Goal: Task Accomplishment & Management: Use online tool/utility

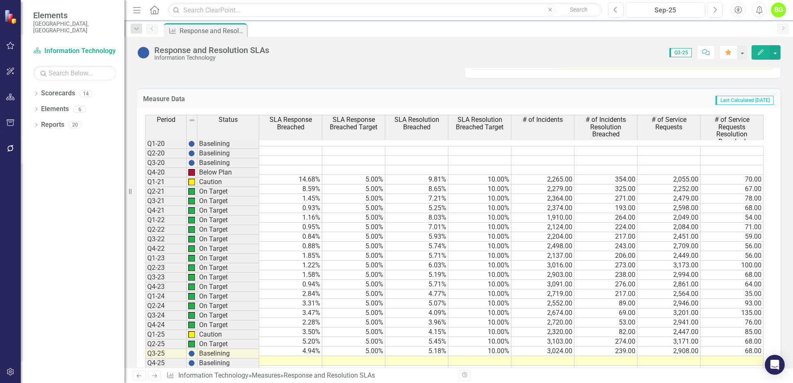
scroll to position [518, 0]
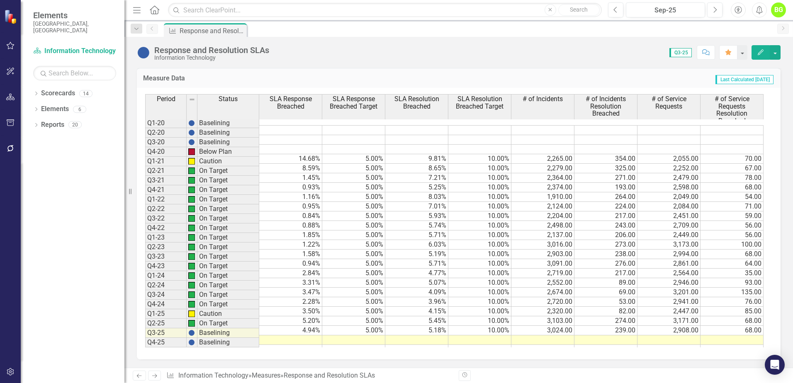
click at [297, 335] on td at bounding box center [290, 340] width 63 height 10
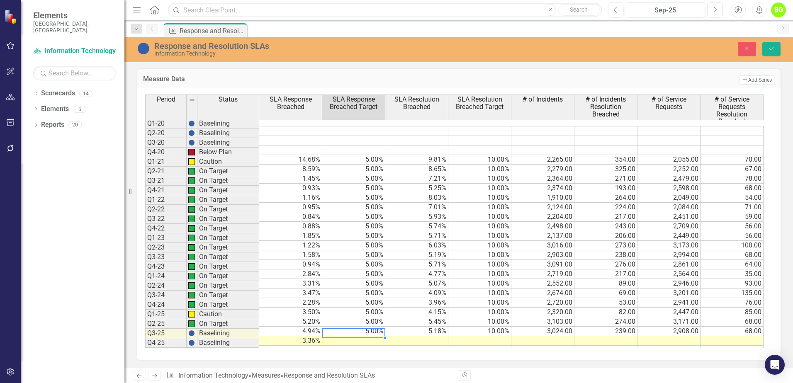
click at [351, 336] on td at bounding box center [353, 341] width 63 height 10
type textarea "5"
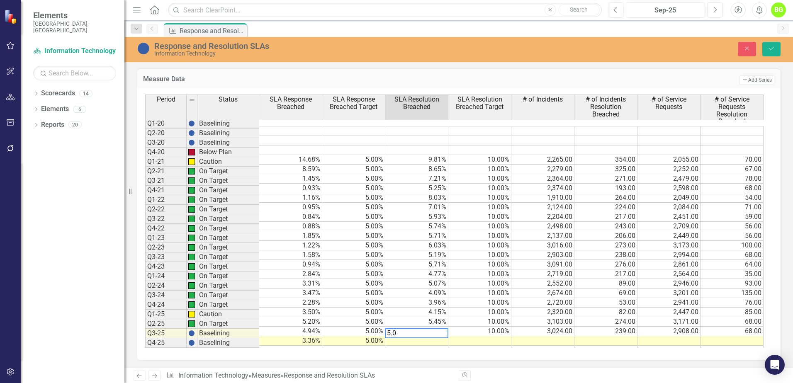
type textarea "5.03"
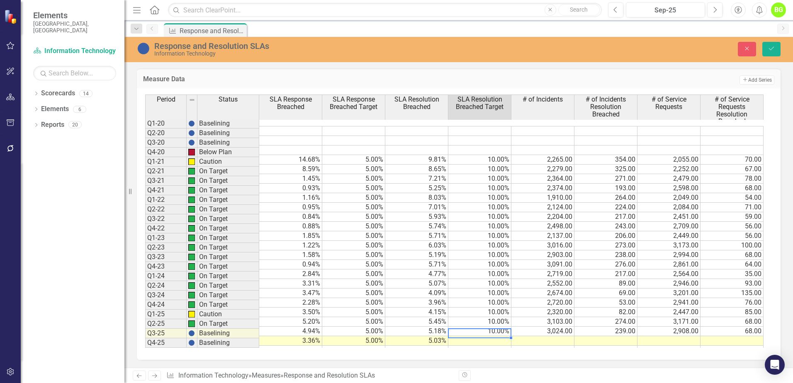
type textarea "10"
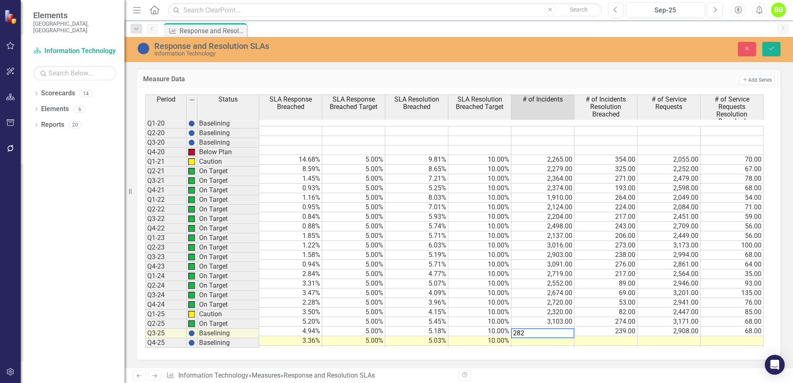
type textarea "2822"
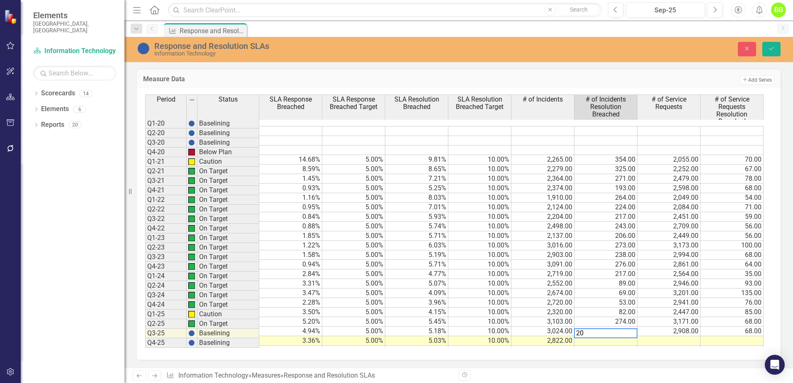
type textarea "205"
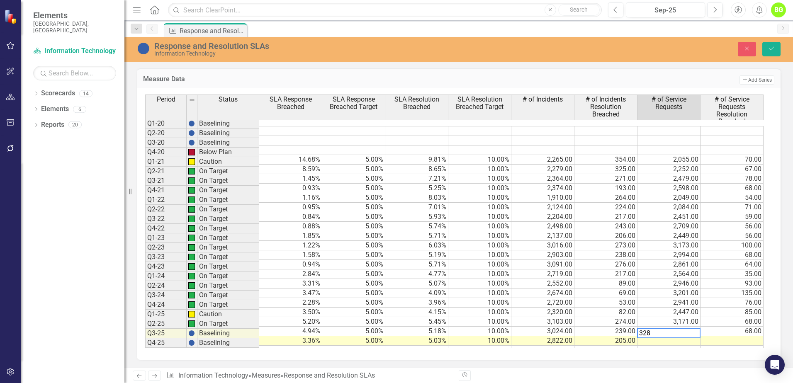
type textarea "3280"
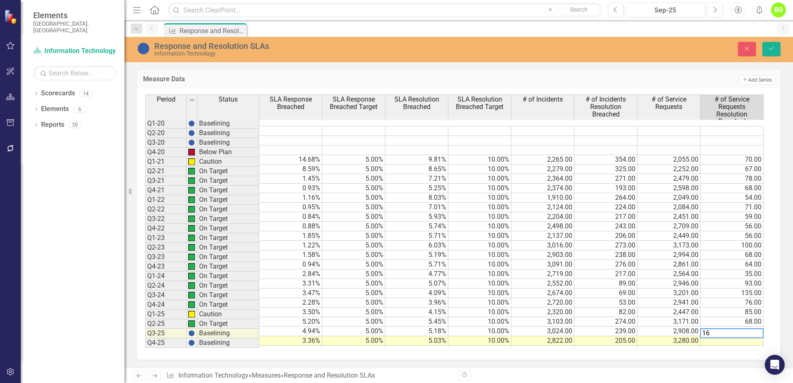
type textarea "161"
click at [614, 336] on td "205.00" at bounding box center [605, 341] width 63 height 10
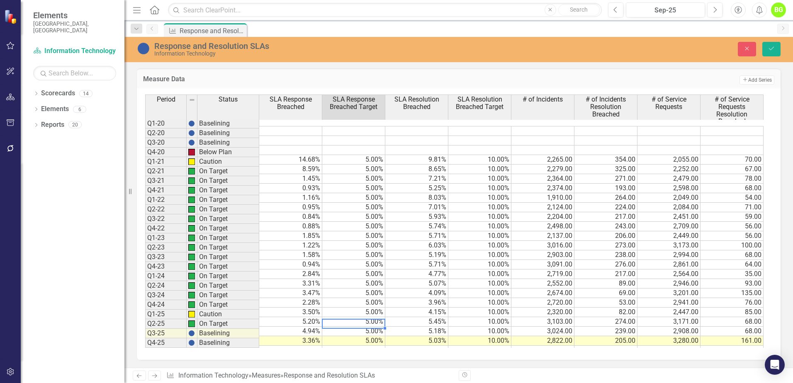
click at [310, 336] on td "3.36%" at bounding box center [290, 341] width 63 height 10
click at [432, 336] on td "5.03%" at bounding box center [416, 341] width 63 height 10
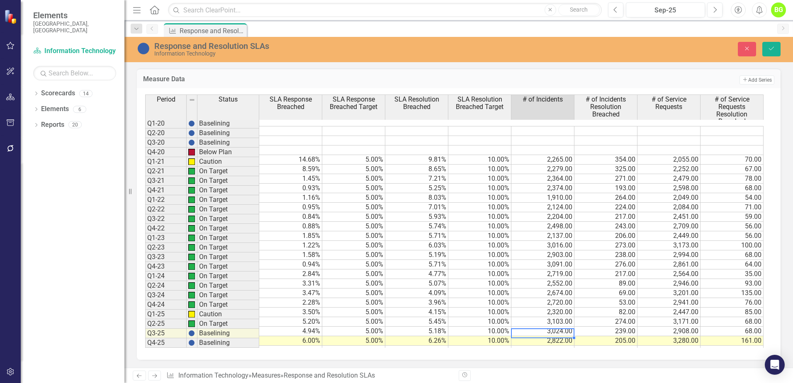
click at [610, 336] on td "205.00" at bounding box center [605, 341] width 63 height 10
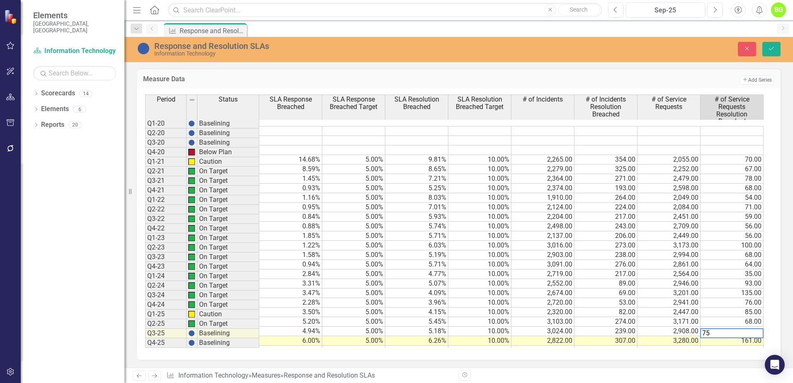
type textarea "75"
click at [145, 271] on div "Period Status SLA Response Breached SLA Response Breached Target SLA Resolution…" at bounding box center [145, 225] width 0 height 260
click at [771, 50] on icon "Save" at bounding box center [771, 49] width 7 height 6
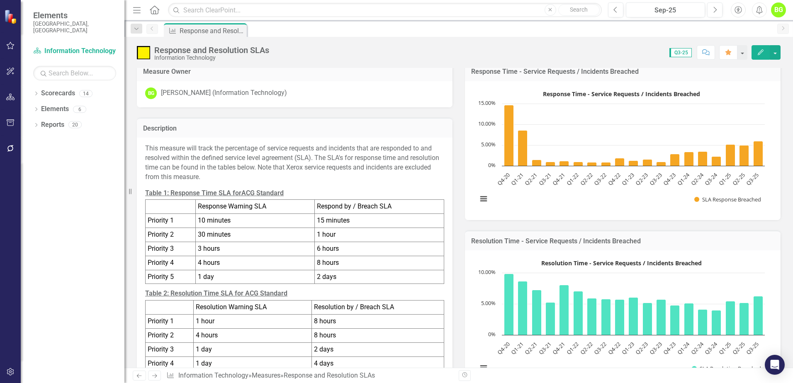
scroll to position [0, 0]
